Goal: Information Seeking & Learning: Learn about a topic

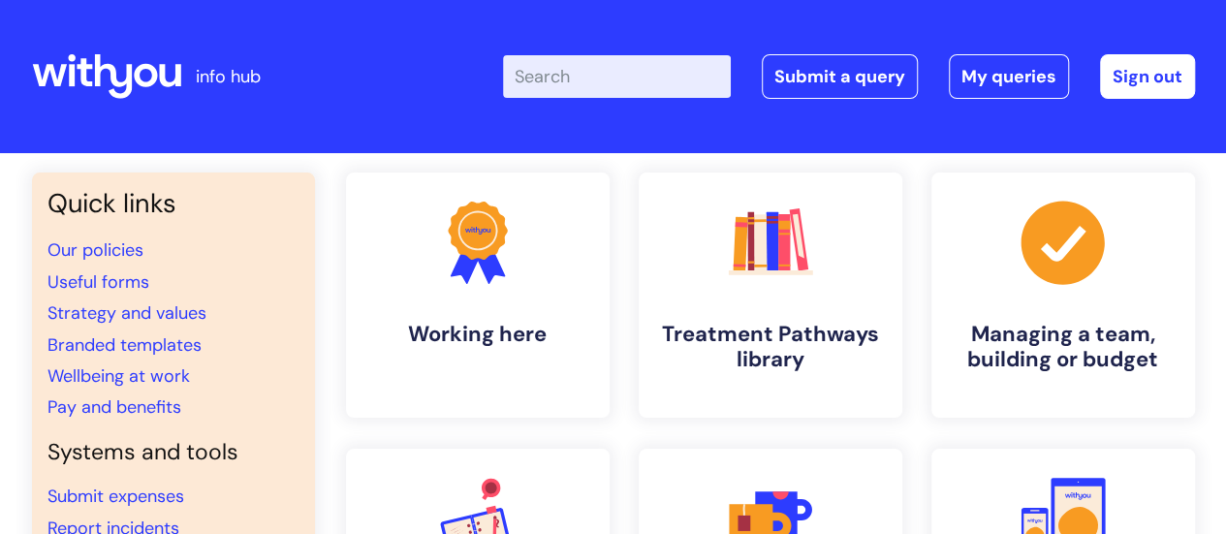
click at [603, 82] on input "Enter your search term here..." at bounding box center [617, 76] width 228 height 43
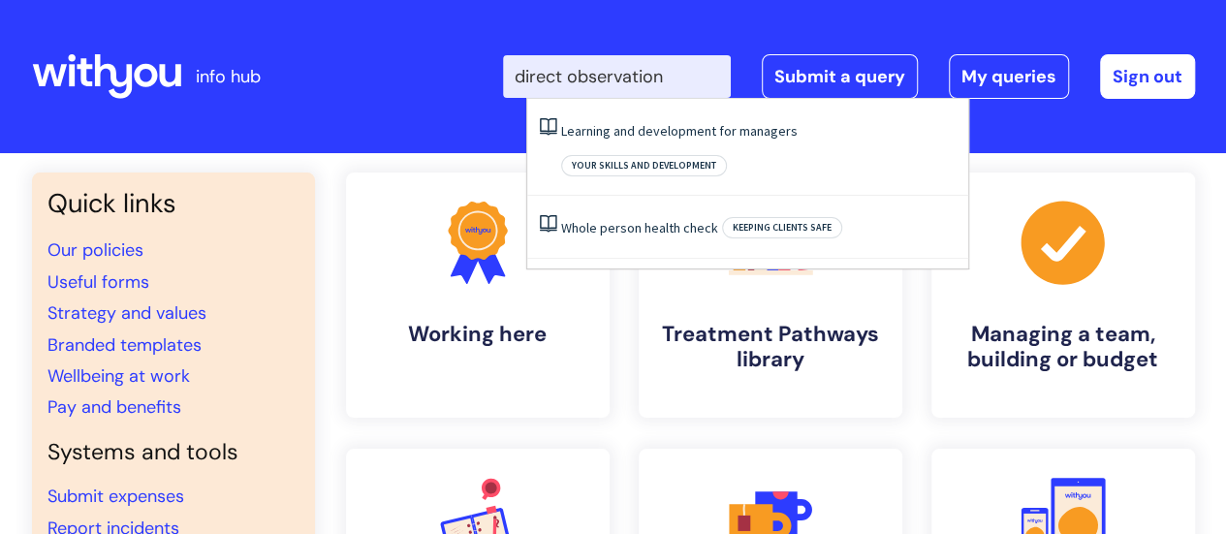
type input "direct observation"
click button "Search" at bounding box center [0, 0] width 0 height 0
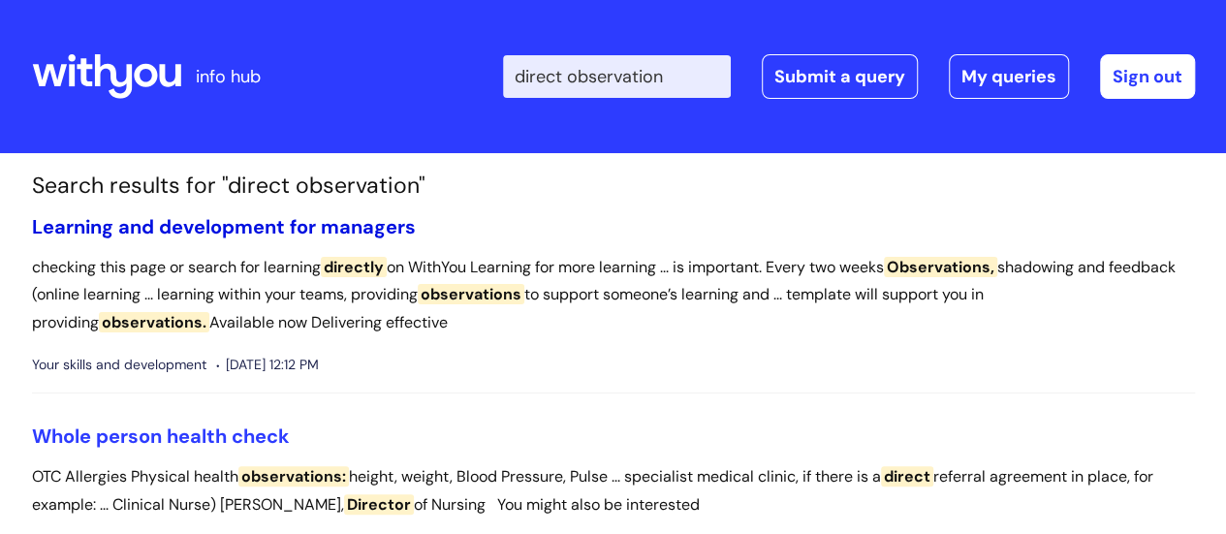
click at [168, 226] on link "Learning and development for managers" at bounding box center [224, 226] width 384 height 25
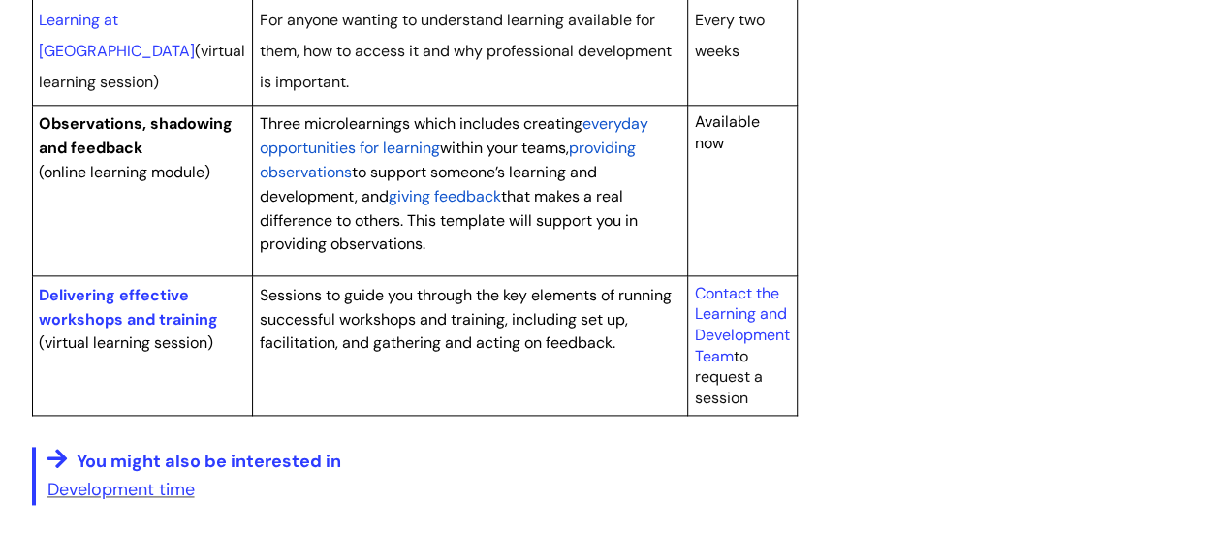
scroll to position [1163, 0]
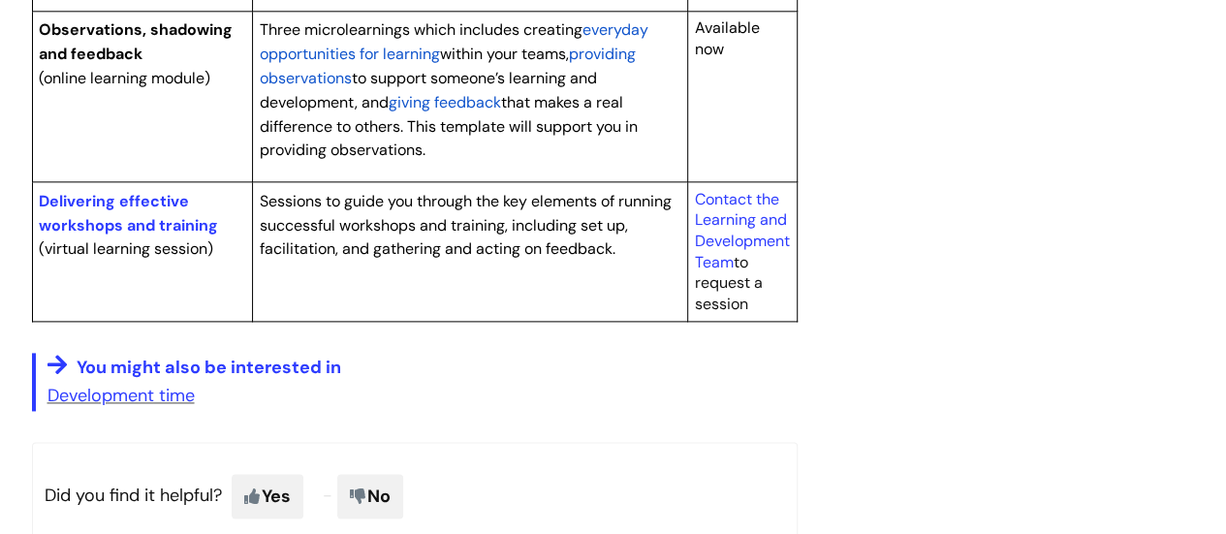
click at [593, 88] on span "providing observations" at bounding box center [447, 66] width 376 height 45
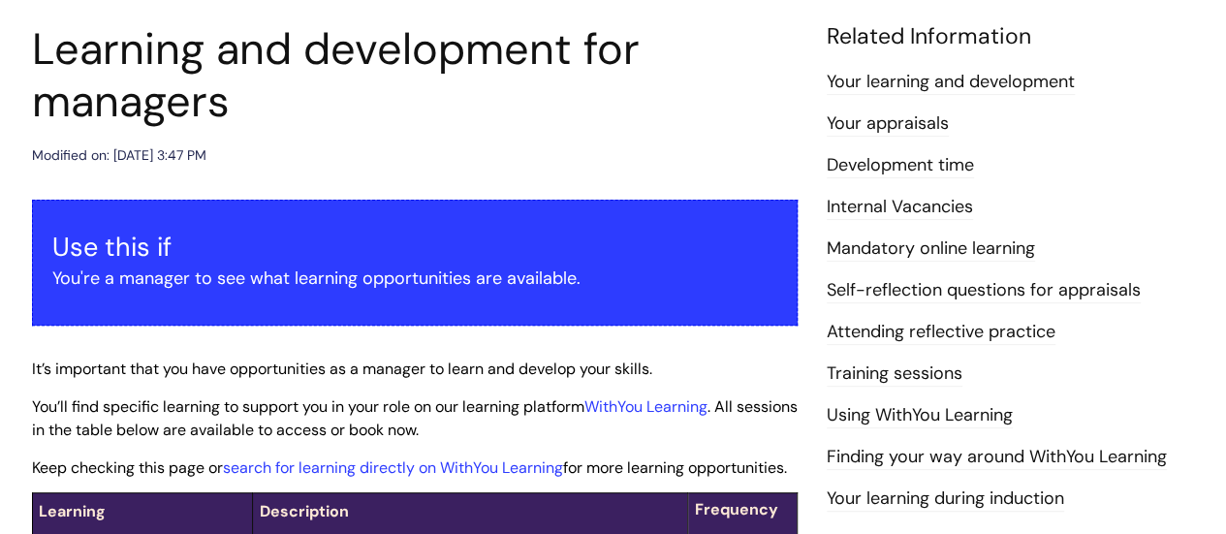
scroll to position [188, 0]
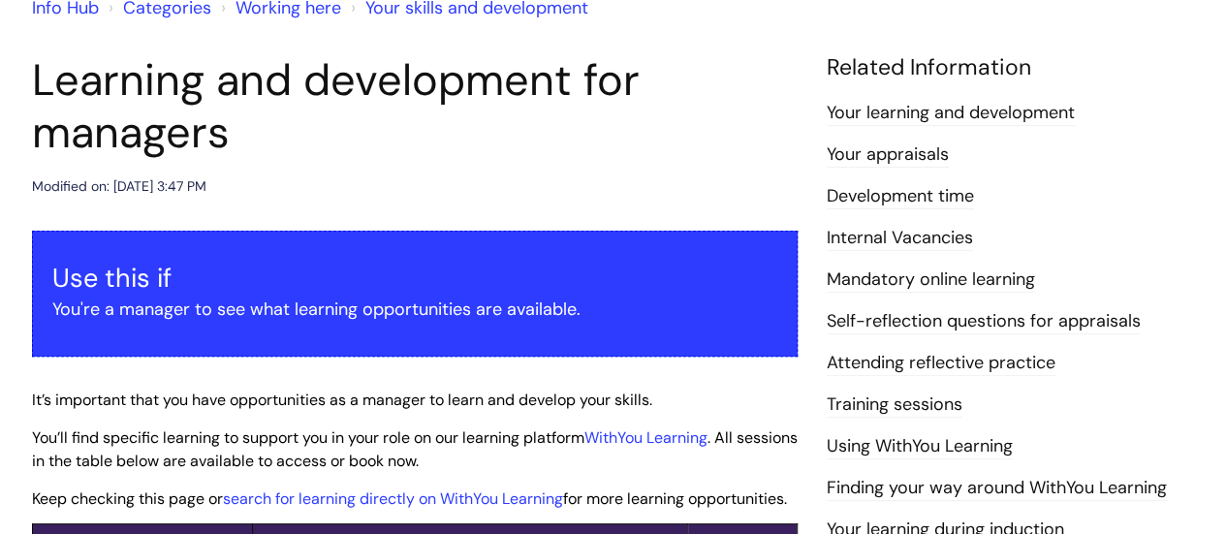
click at [901, 116] on link "Your learning and development" at bounding box center [951, 113] width 248 height 25
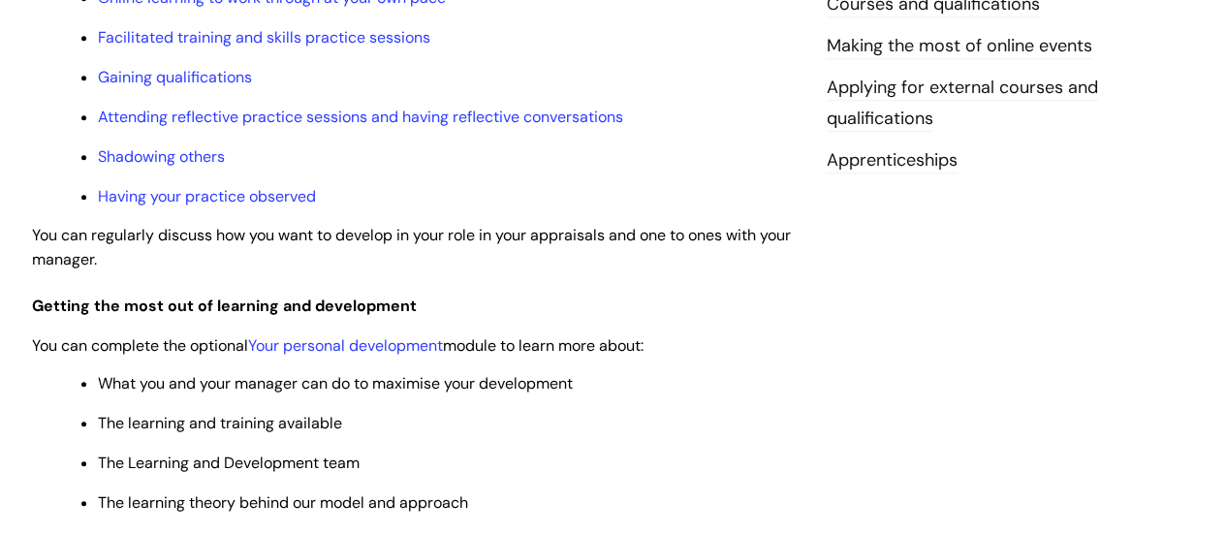
scroll to position [775, 0]
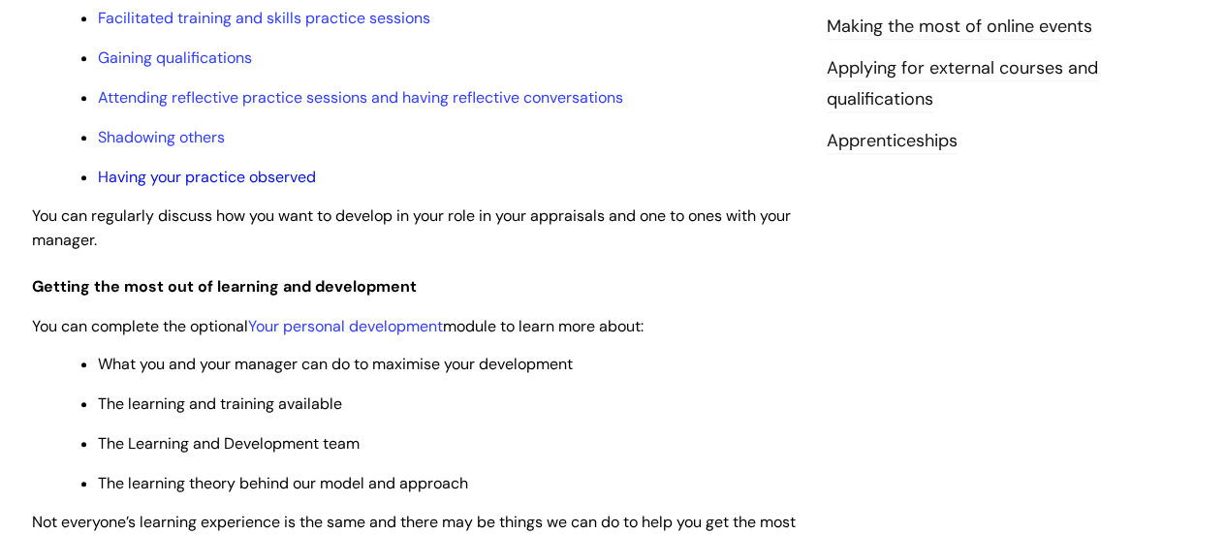
click at [177, 180] on link "Having your practice observed" at bounding box center [207, 177] width 218 height 20
